Goal: Check status: Check status

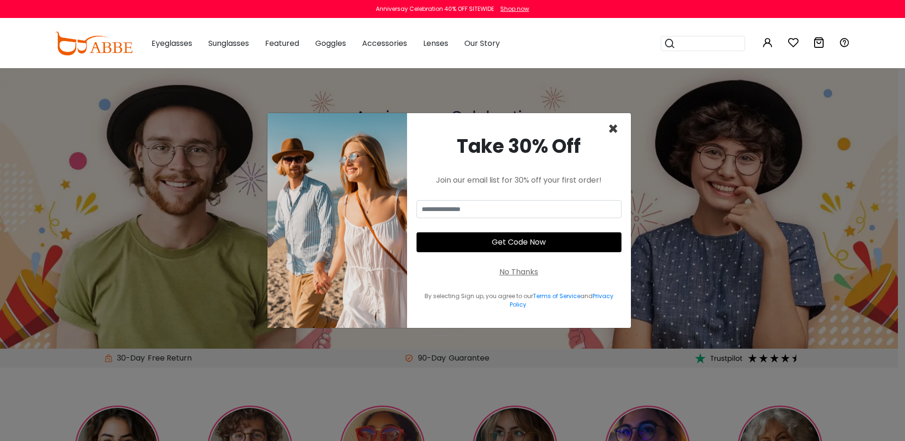
type input "**********"
click at [612, 132] on span "×" at bounding box center [613, 129] width 11 height 24
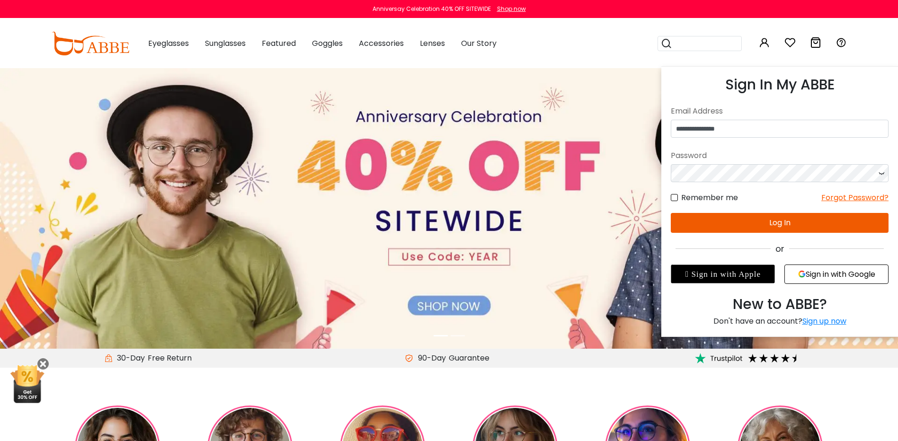
click at [757, 220] on button "Log In" at bounding box center [780, 223] width 218 height 20
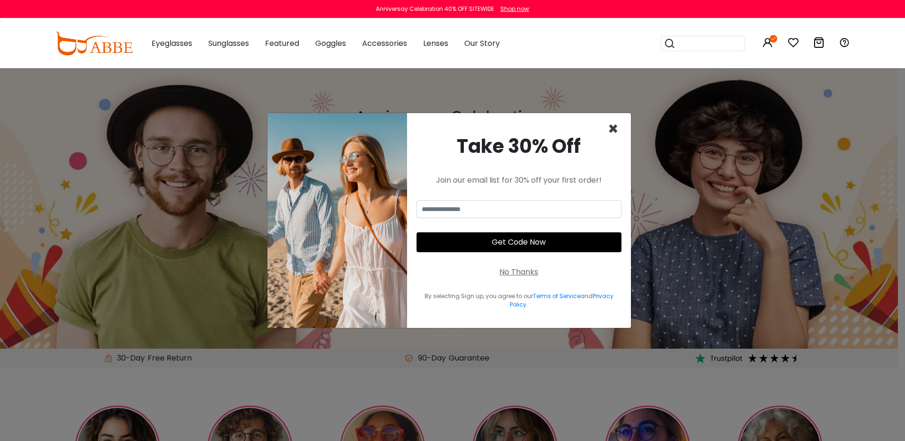
click at [615, 130] on span "×" at bounding box center [613, 129] width 11 height 24
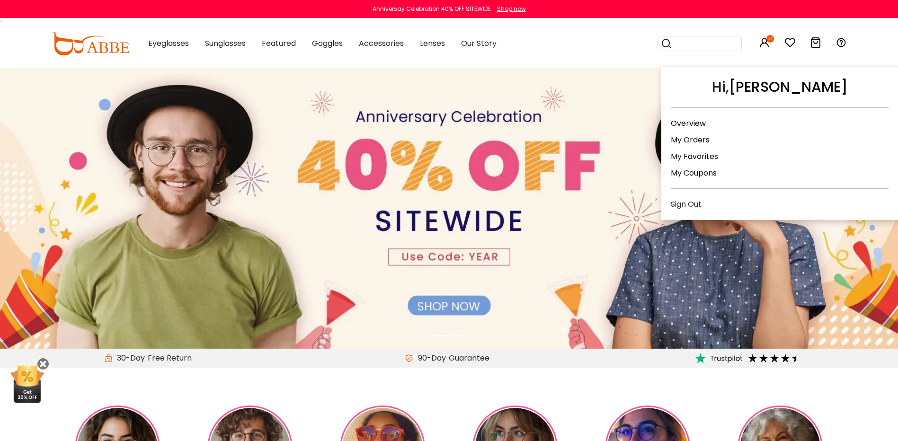
click at [770, 42] on icon at bounding box center [770, 39] width 8 height 8
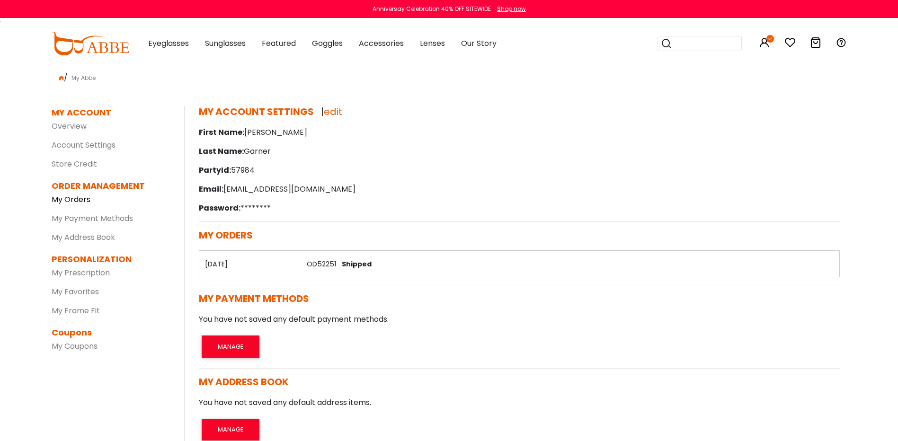
click at [69, 197] on link "My Orders" at bounding box center [71, 199] width 39 height 11
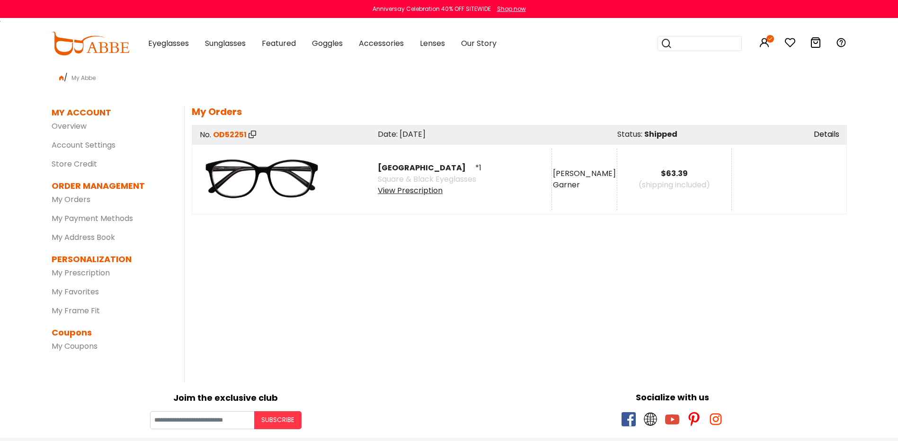
click at [827, 134] on link "Details" at bounding box center [827, 134] width 26 height 11
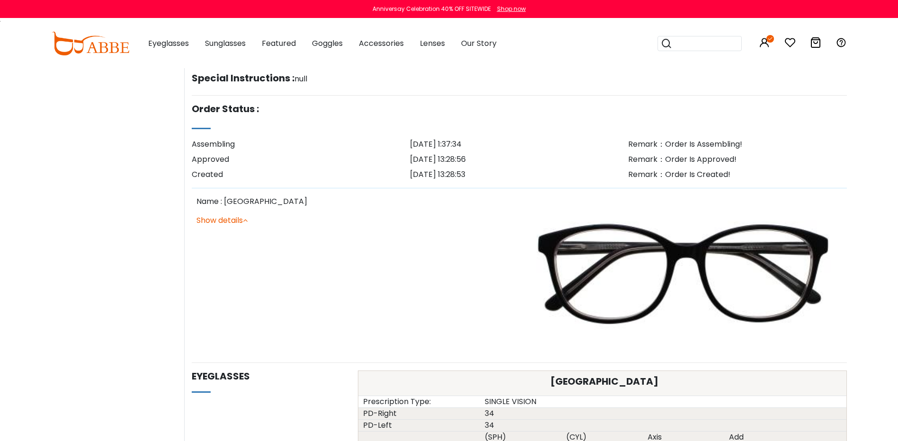
scroll to position [284, 0]
click at [219, 222] on link "Show details" at bounding box center [221, 219] width 51 height 11
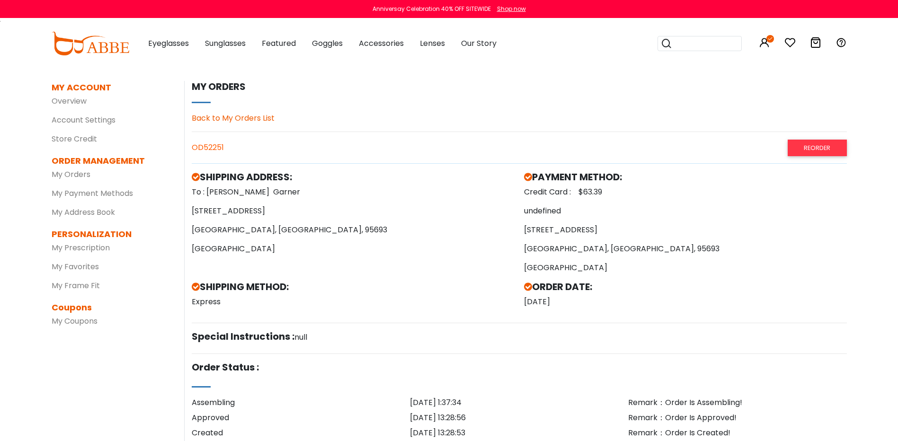
scroll to position [0, 0]
